Goal: Information Seeking & Learning: Learn about a topic

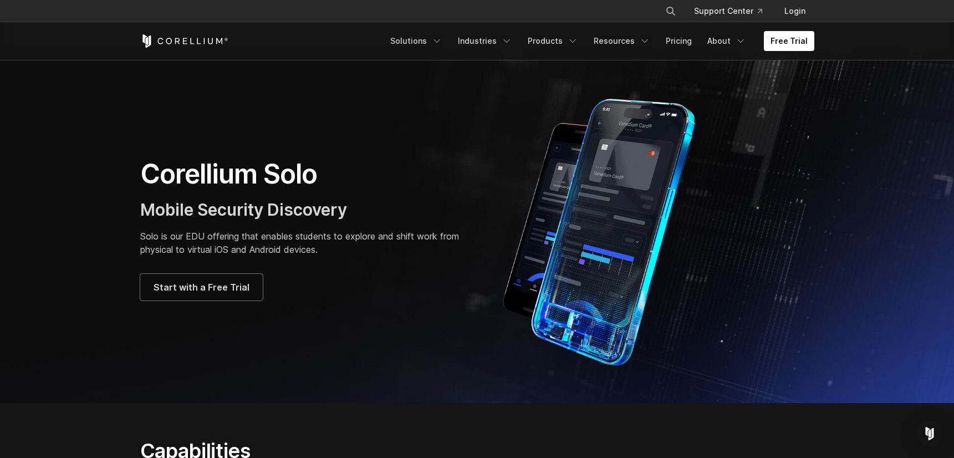
scroll to position [11, 0]
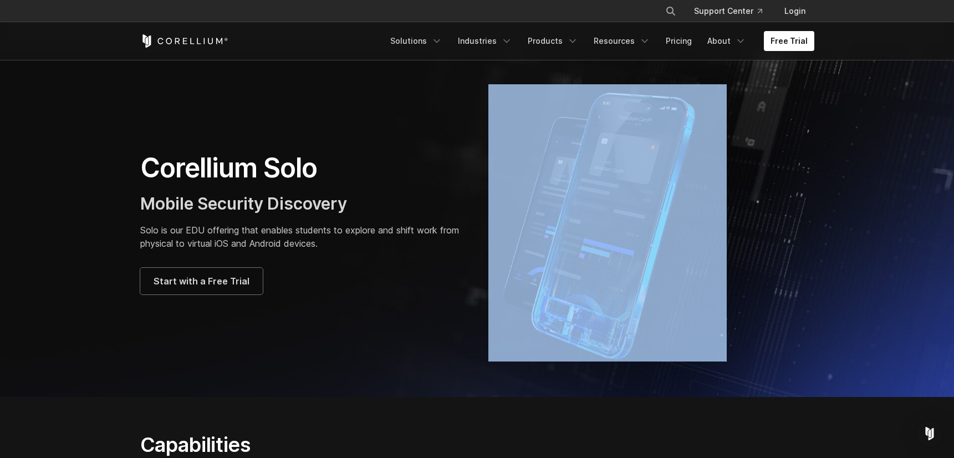
drag, startPoint x: 831, startPoint y: 83, endPoint x: 786, endPoint y: 95, distance: 46.4
click at [786, 95] on section "Corellium Solo Mobile Security Discovery Solo is our EDU offering that enables …" at bounding box center [477, 223] width 954 height 348
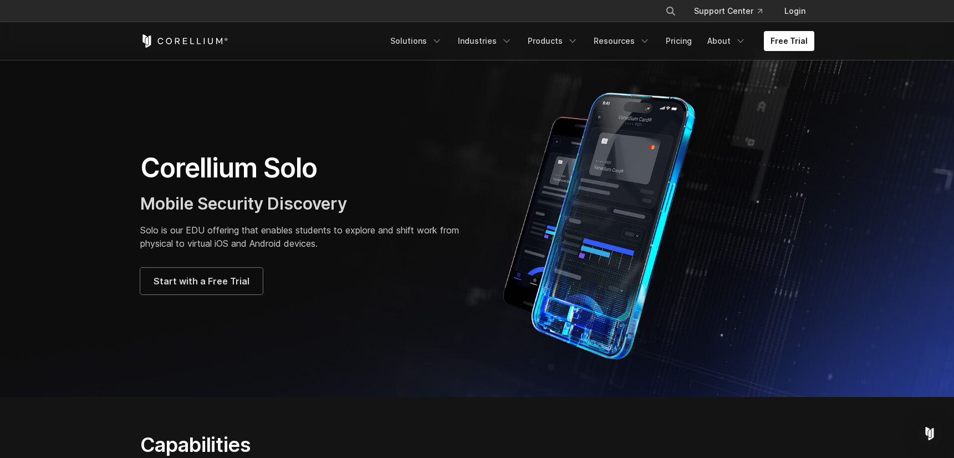
drag, startPoint x: 786, startPoint y: 95, endPoint x: 743, endPoint y: 102, distance: 43.8
click at [743, 102] on div at bounding box center [651, 222] width 326 height 277
click at [760, 99] on div at bounding box center [651, 222] width 326 height 277
drag, startPoint x: 760, startPoint y: 99, endPoint x: 660, endPoint y: 95, distance: 99.8
click at [660, 95] on div at bounding box center [651, 222] width 326 height 277
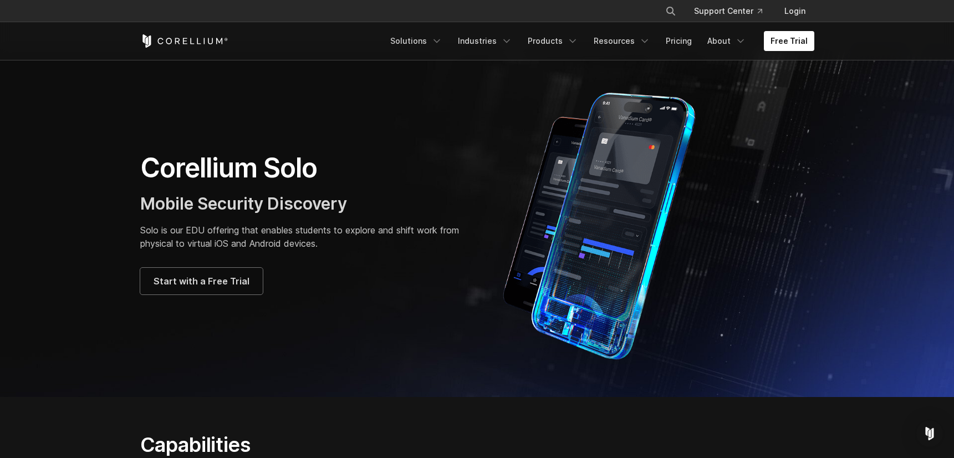
click at [660, 95] on img at bounding box center [607, 222] width 238 height 277
click at [668, 92] on img at bounding box center [607, 222] width 238 height 277
click at [669, 92] on img at bounding box center [607, 222] width 238 height 277
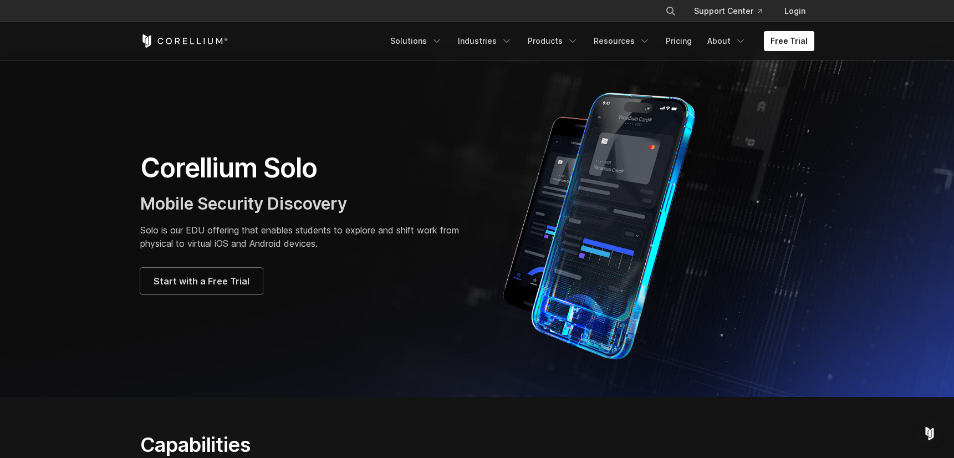
click at [669, 92] on img at bounding box center [607, 222] width 238 height 277
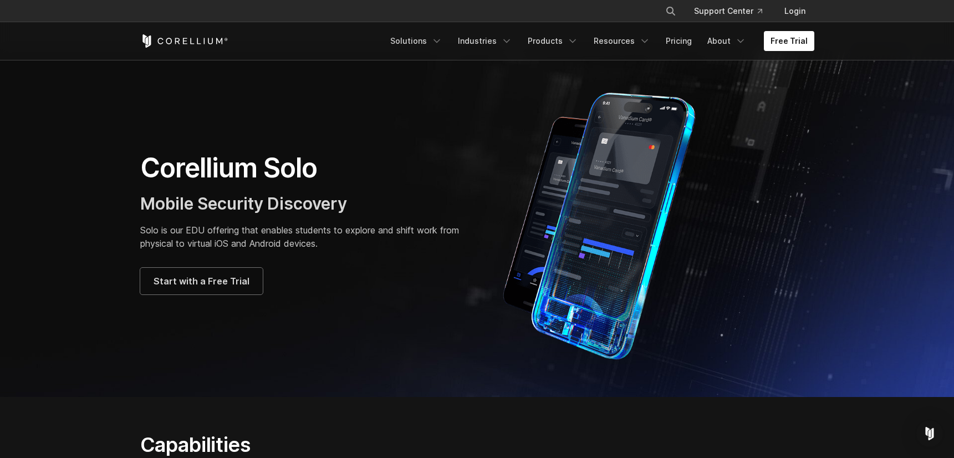
click at [669, 92] on img at bounding box center [607, 222] width 238 height 277
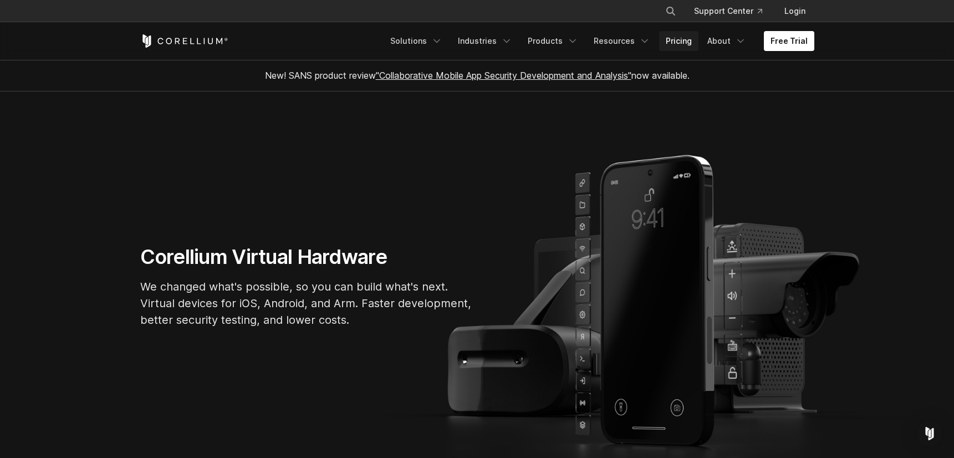
click at [685, 43] on link "Pricing" at bounding box center [678, 41] width 39 height 20
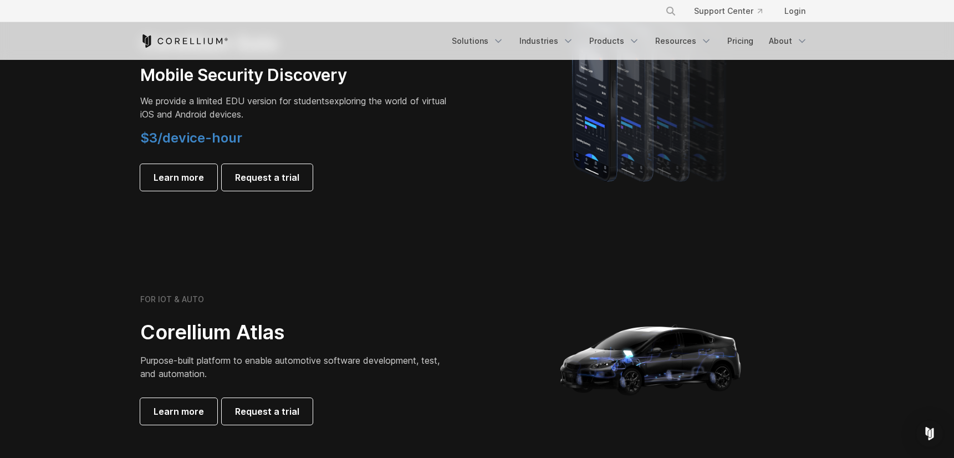
scroll to position [853, 0]
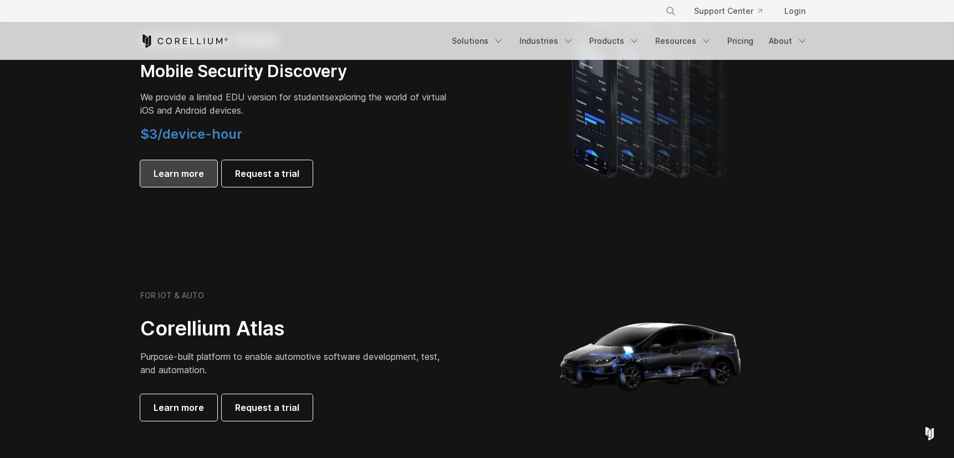
click at [194, 178] on span "Learn more" at bounding box center [178, 173] width 50 height 13
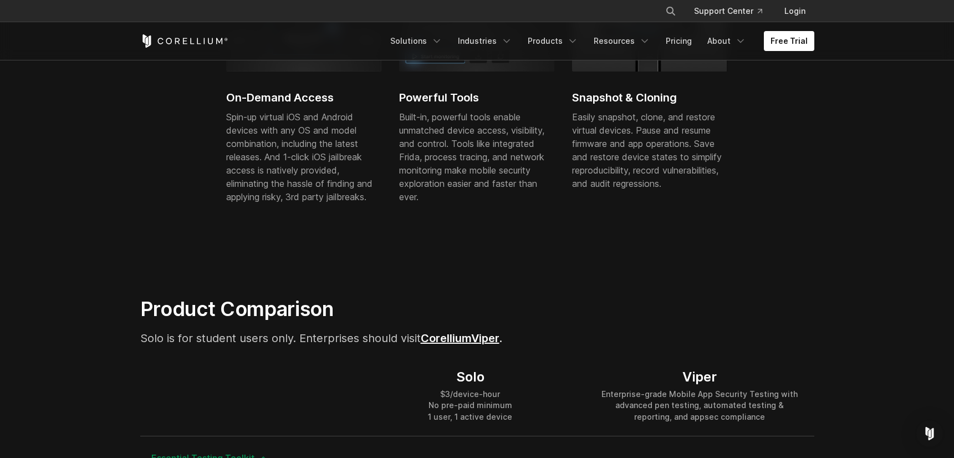
scroll to position [509, 0]
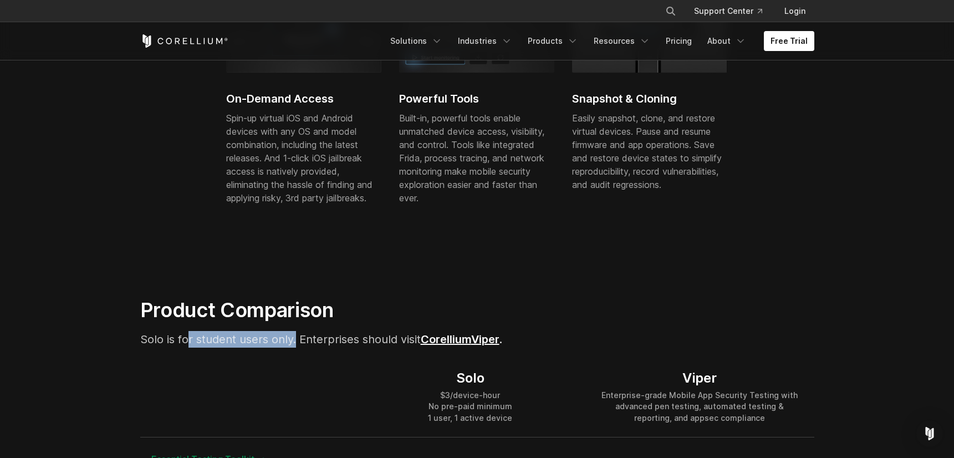
drag, startPoint x: 188, startPoint y: 336, endPoint x: 294, endPoint y: 338, distance: 106.4
click at [294, 338] on span "Solo is for student users only. Enterprises should visit Corellium" at bounding box center [305, 338] width 331 height 13
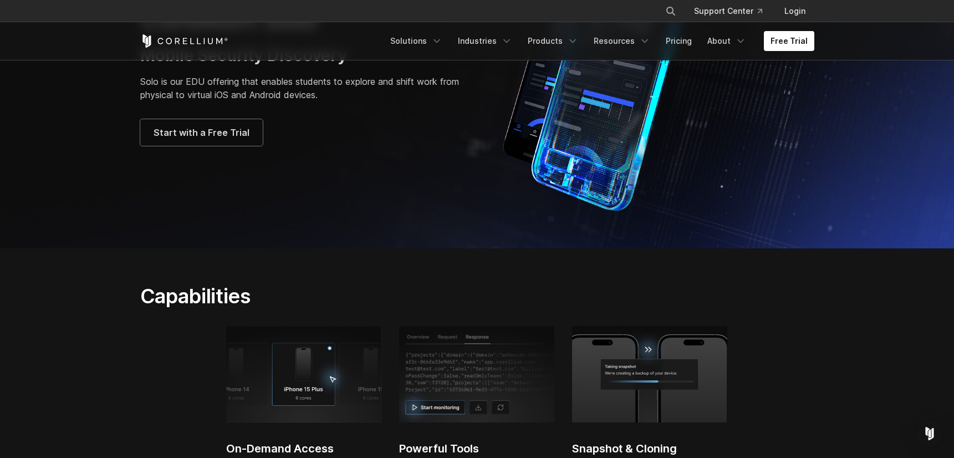
scroll to position [0, 0]
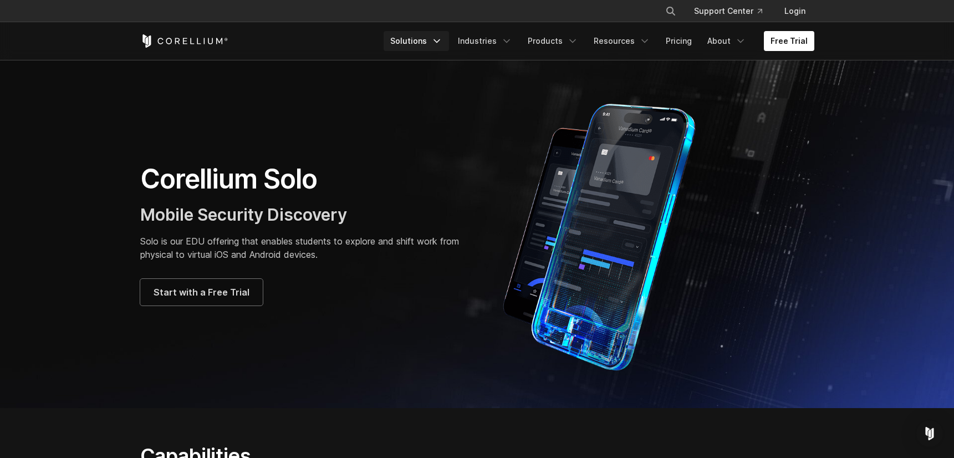
click at [439, 40] on link "Solutions" at bounding box center [415, 41] width 65 height 20
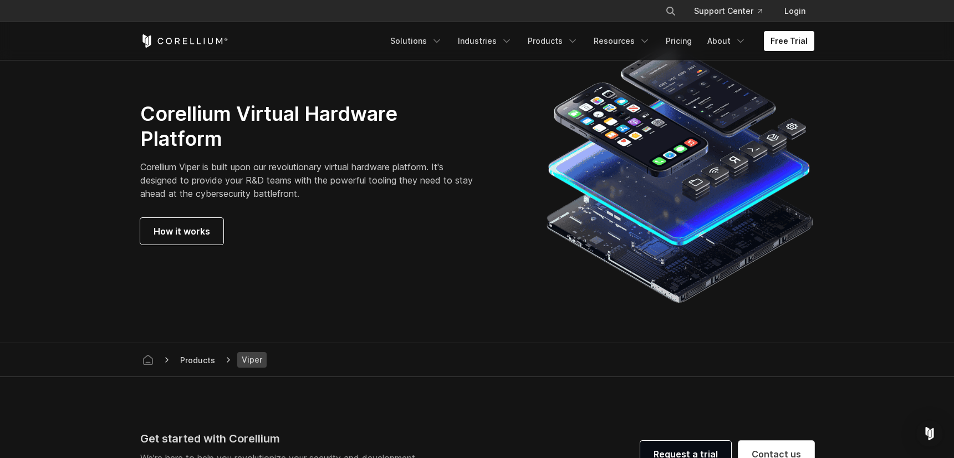
scroll to position [2928, 0]
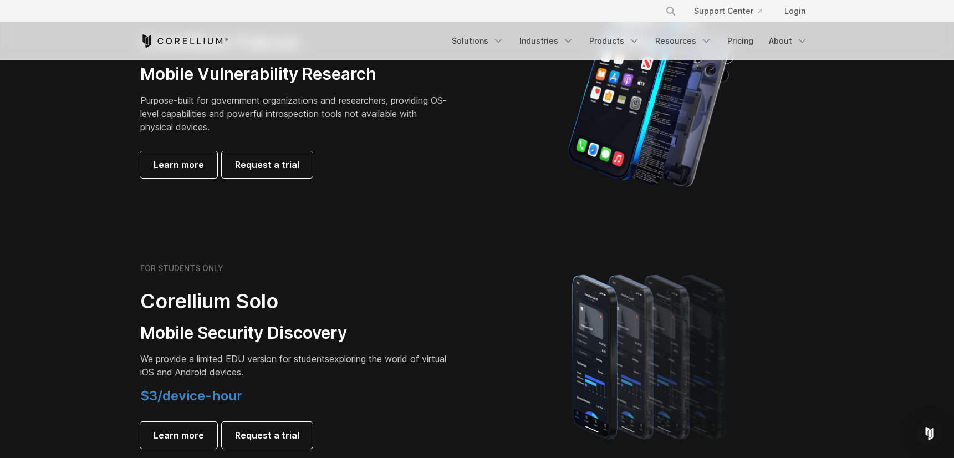
scroll to position [713, 0]
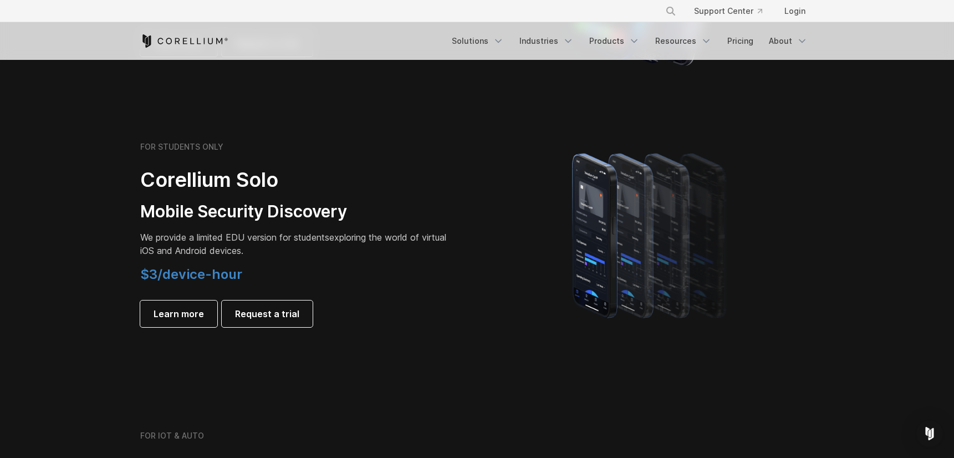
click at [180, 239] on span "We provide a limited EDU version for students" at bounding box center [234, 237] width 189 height 11
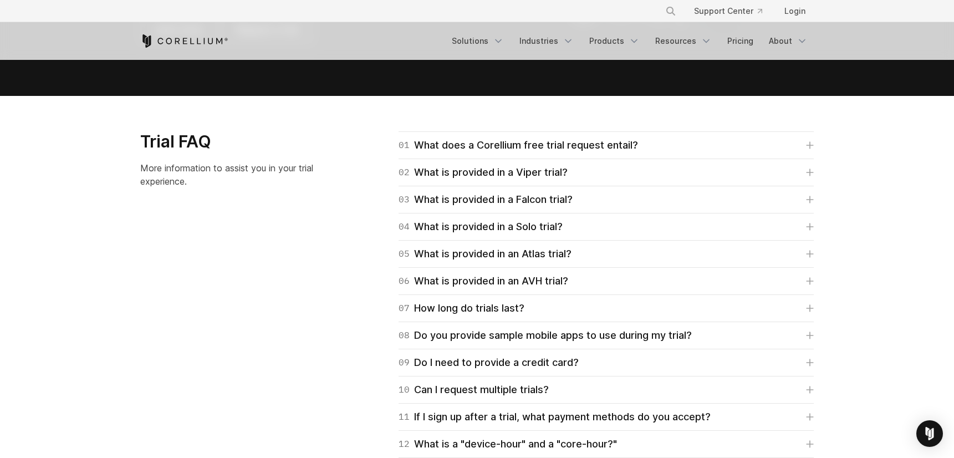
scroll to position [1558, 0]
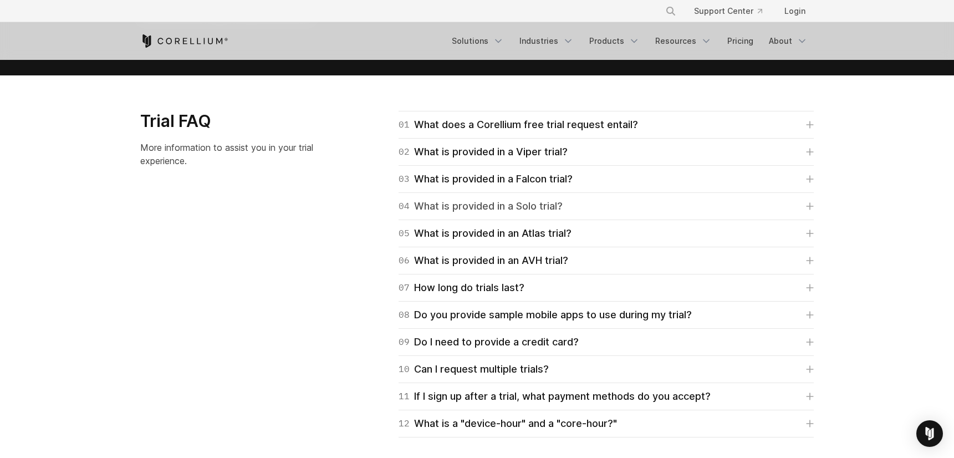
click at [467, 207] on div "04 What is provided in a Solo trial?" at bounding box center [480, 206] width 164 height 16
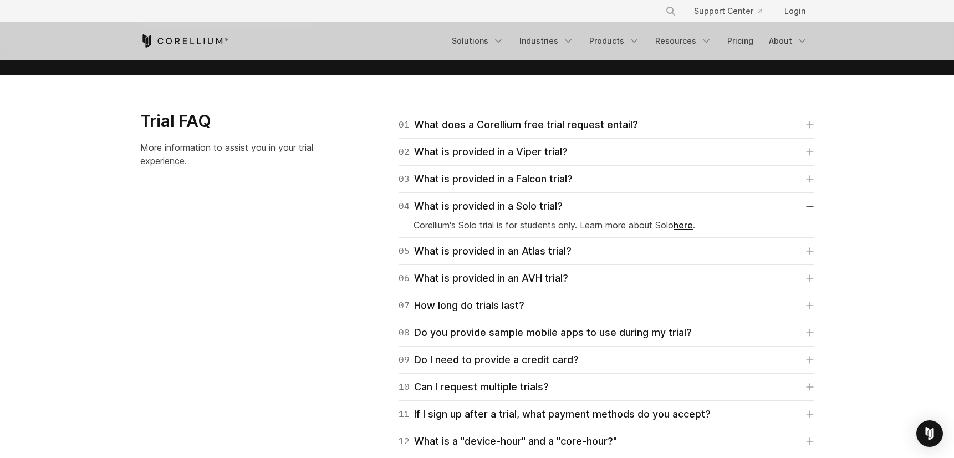
click at [692, 223] on link "here" at bounding box center [682, 224] width 19 height 11
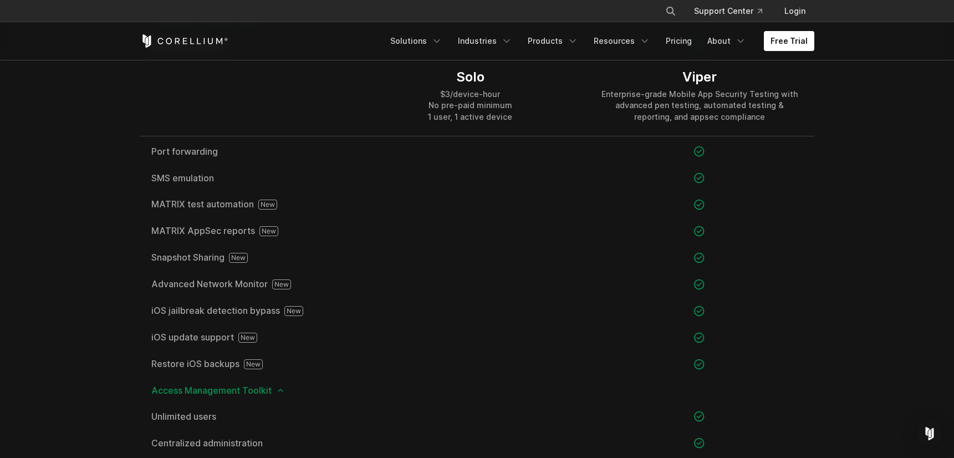
scroll to position [1116, 0]
